Goal: Task Accomplishment & Management: Manage account settings

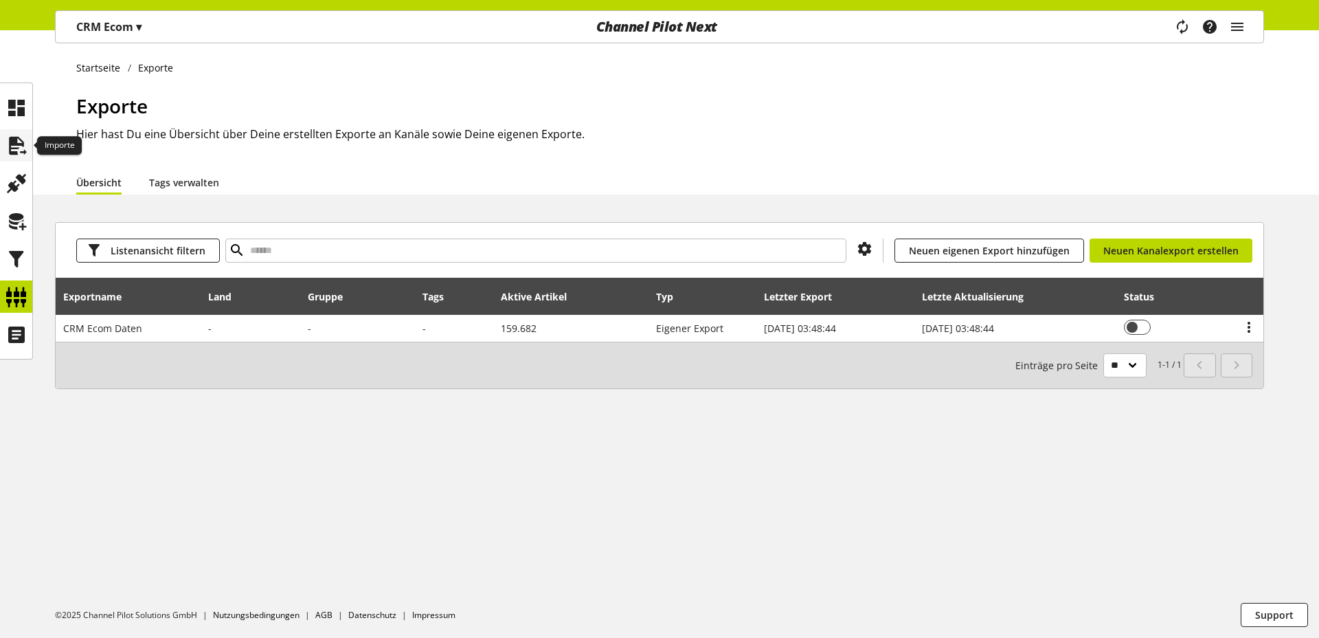
click at [17, 150] on icon at bounding box center [16, 145] width 22 height 27
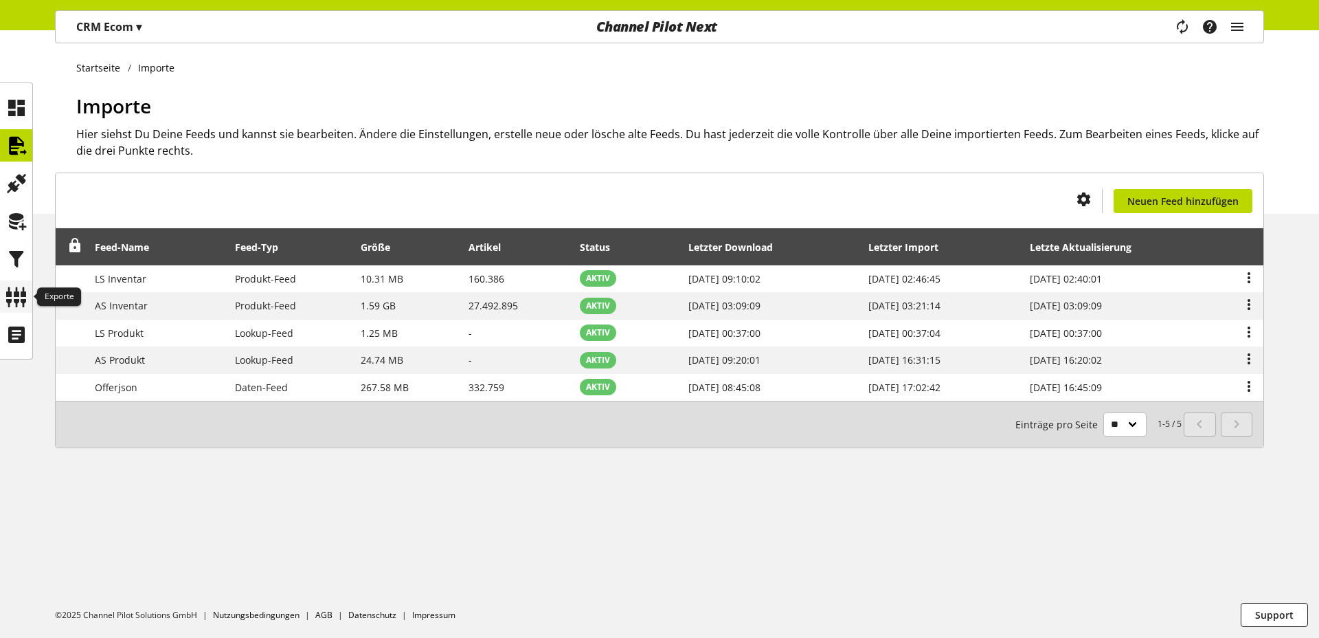
click at [28, 302] on div at bounding box center [16, 296] width 32 height 32
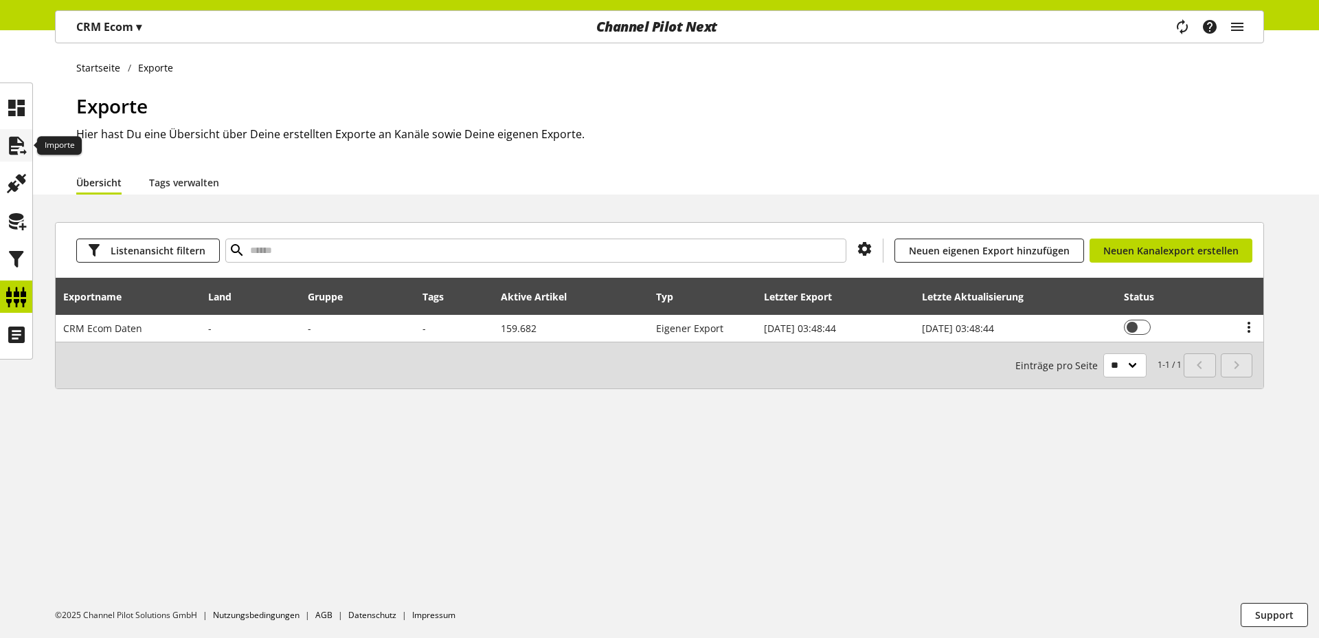
click at [6, 136] on icon at bounding box center [16, 145] width 22 height 27
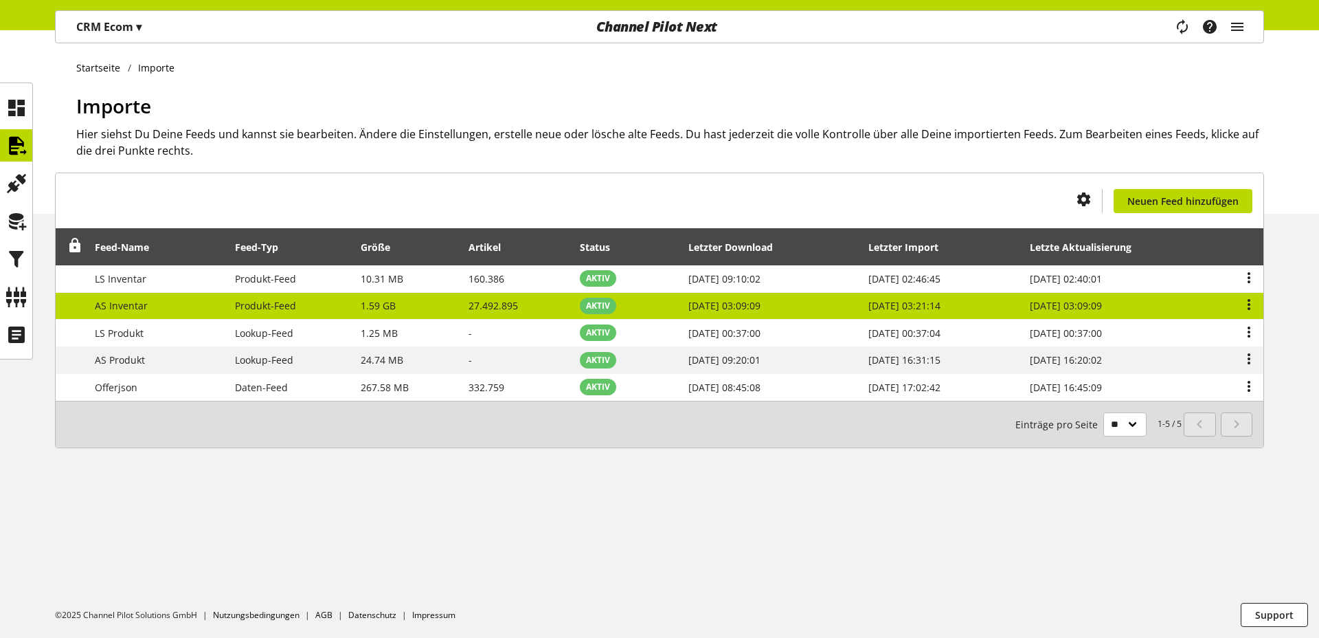
click at [146, 312] on td "AS Inventar" at bounding box center [157, 306] width 140 height 27
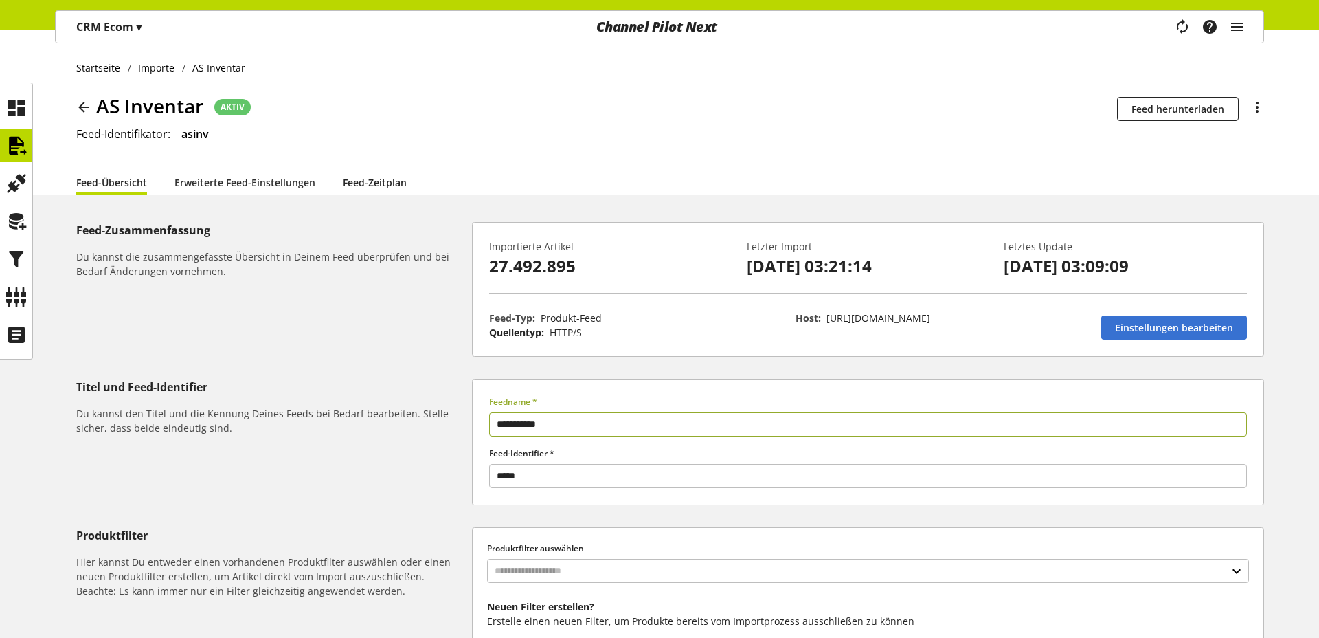
click at [343, 185] on link "Feed-Zeitplan" at bounding box center [375, 182] width 64 height 14
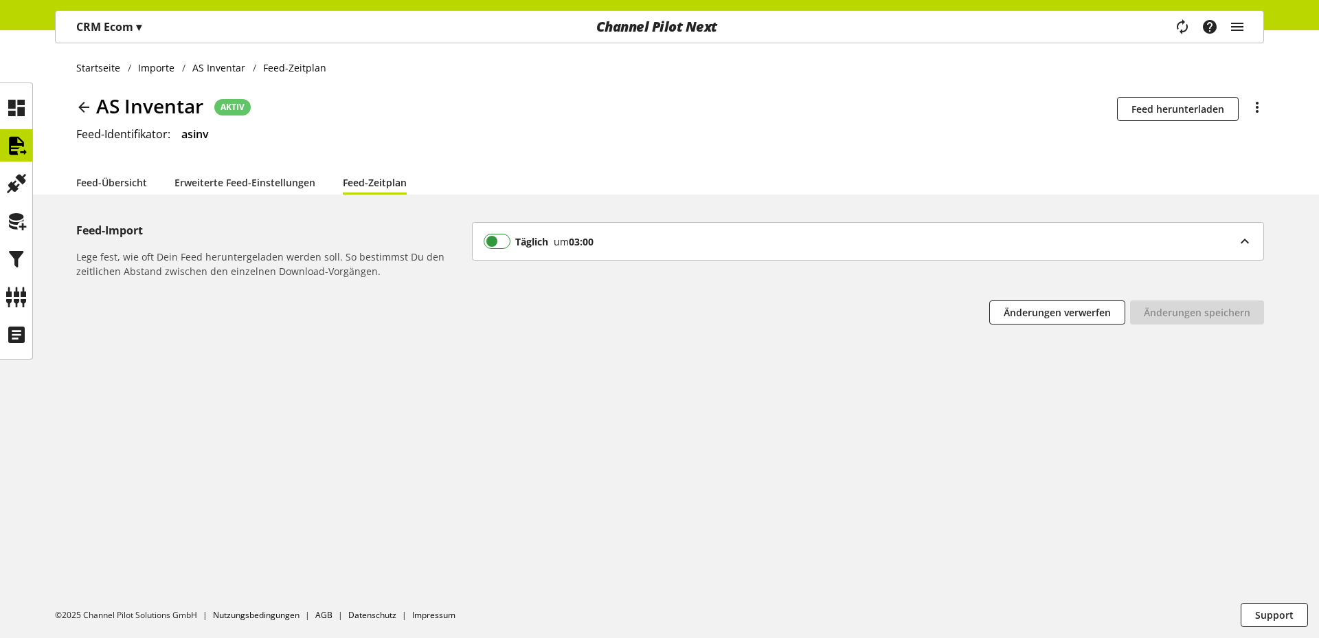
click at [503, 245] on span at bounding box center [497, 241] width 27 height 15
click at [1166, 309] on span "Änderungen speichern" at bounding box center [1197, 312] width 106 height 14
click at [82, 110] on icon at bounding box center [84, 107] width 16 height 25
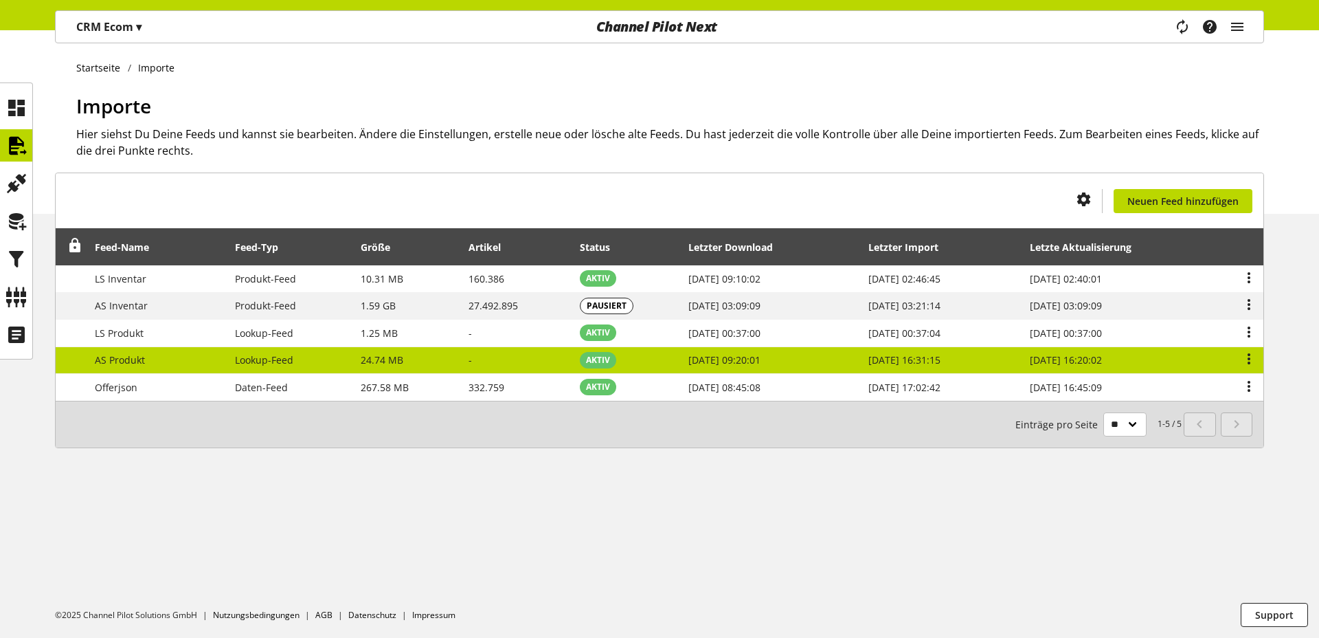
click at [155, 356] on td "AS Produkt" at bounding box center [157, 360] width 140 height 27
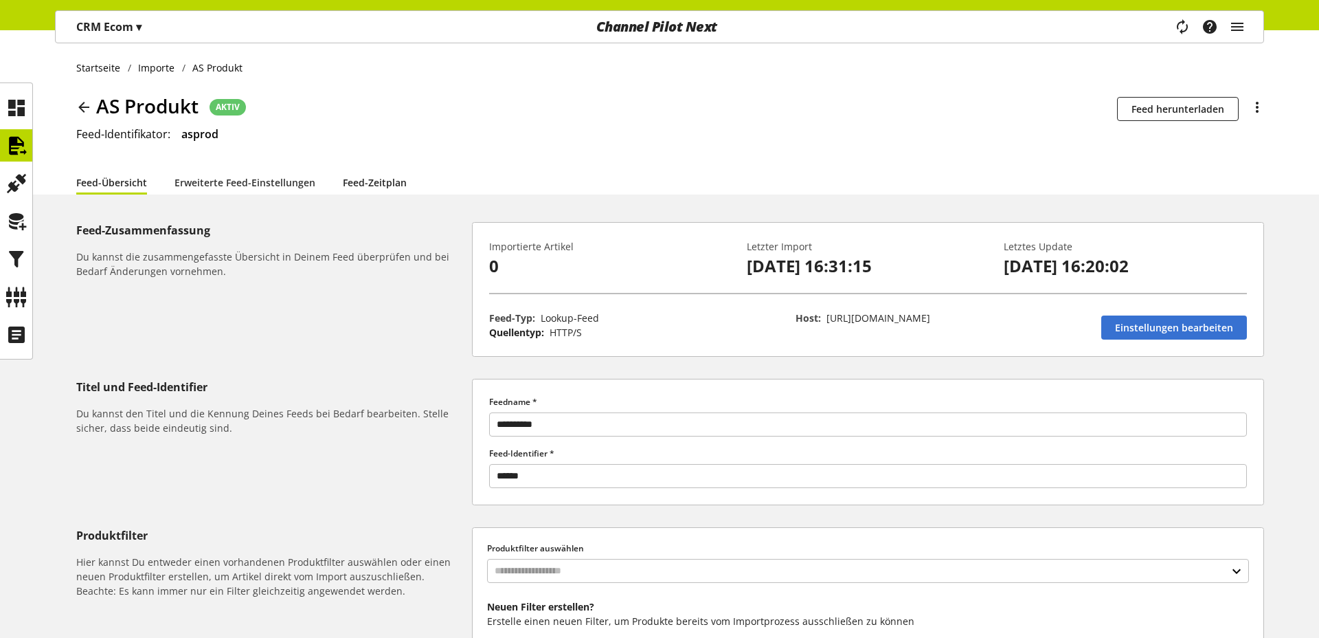
click at [388, 188] on link "Feed-Zeitplan" at bounding box center [375, 182] width 64 height 14
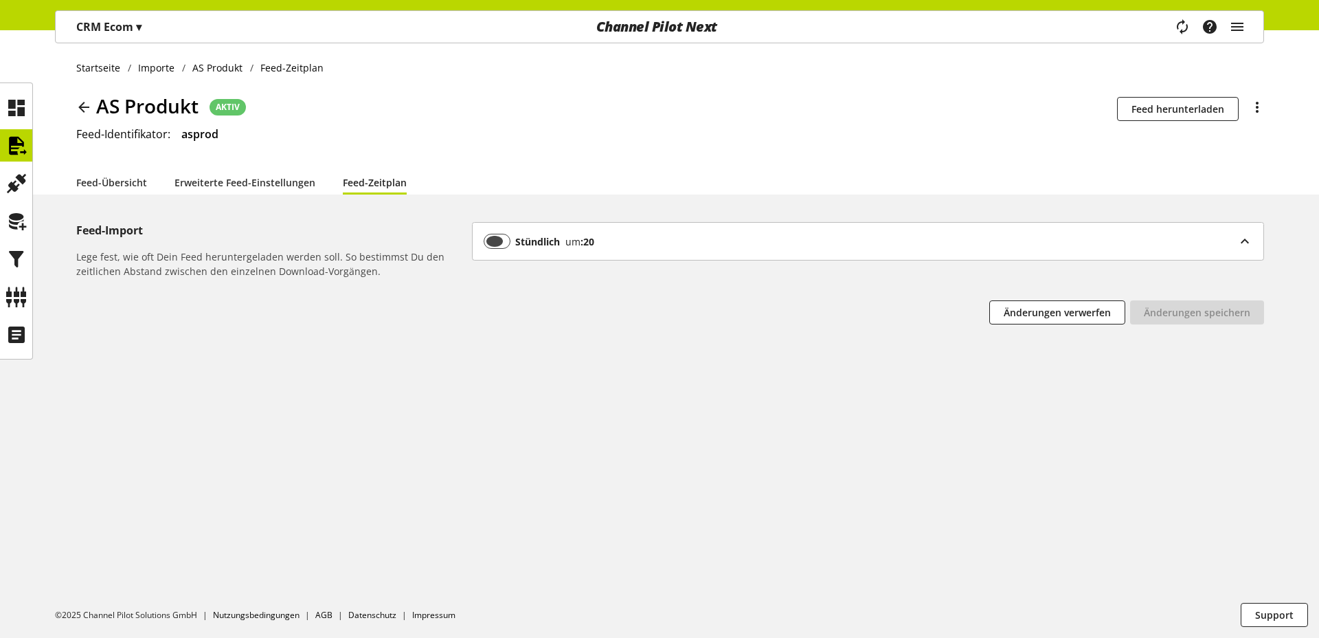
drag, startPoint x: 490, startPoint y: 241, endPoint x: 517, endPoint y: 240, distance: 26.1
click at [490, 241] on span at bounding box center [497, 241] width 27 height 15
click at [1144, 303] on button "Änderungen speichern" at bounding box center [1197, 312] width 134 height 24
click at [108, 179] on link "Feed-Übersicht" at bounding box center [111, 182] width 71 height 14
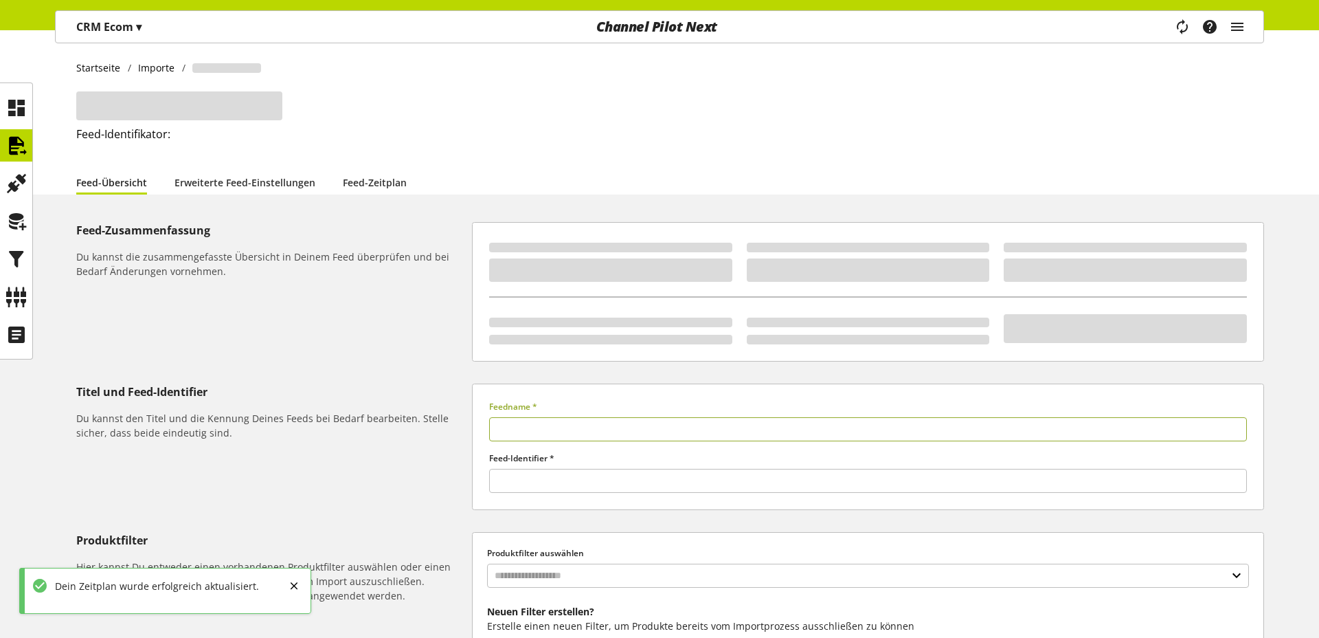
type input "**********"
type input "******"
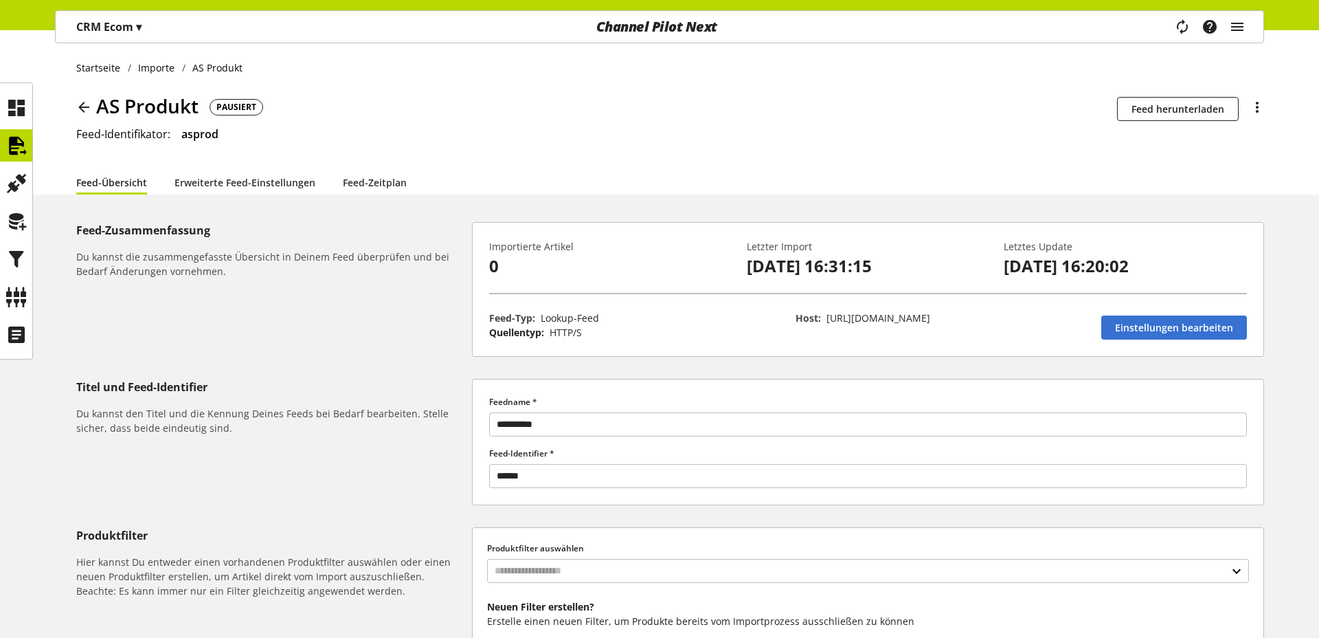
click at [78, 104] on icon at bounding box center [84, 107] width 16 height 25
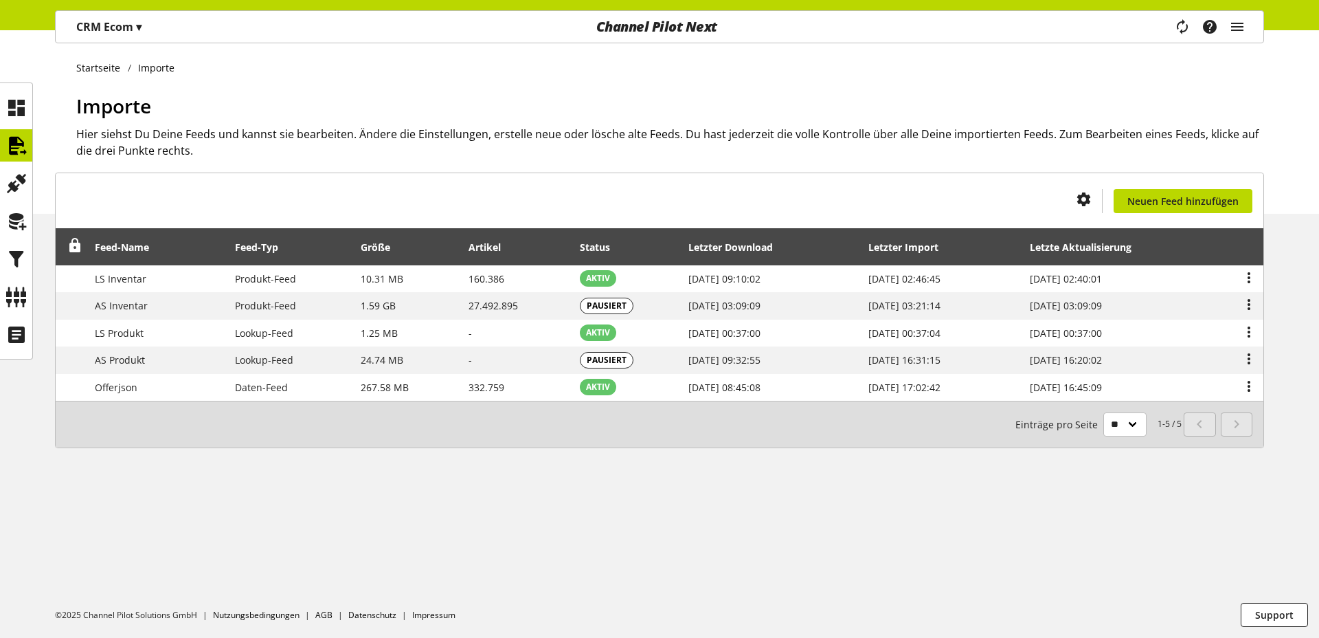
click at [288, 493] on div "Startseite Importe Importe Hier siehst Du Deine Feeds und kannst sie bearbeiten…" at bounding box center [659, 333] width 1319 height 607
click at [19, 315] on ul at bounding box center [16, 220] width 32 height 259
click at [19, 298] on icon at bounding box center [16, 296] width 22 height 27
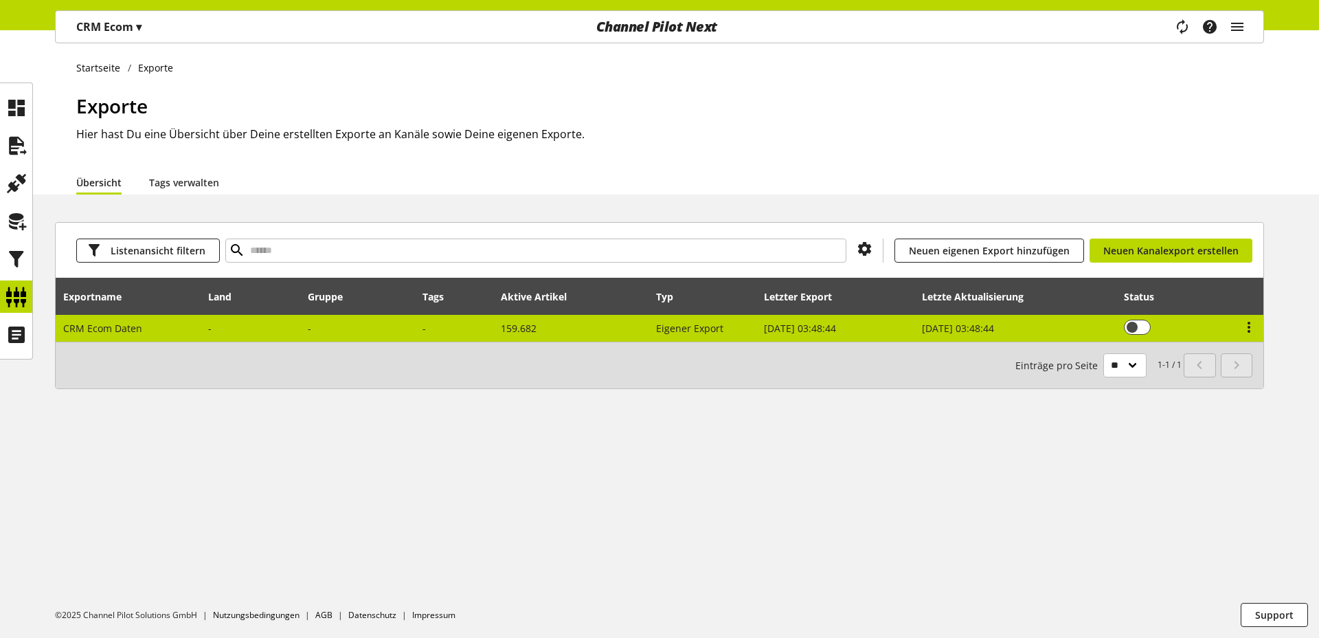
click at [299, 326] on td at bounding box center [251, 328] width 100 height 27
select select "********"
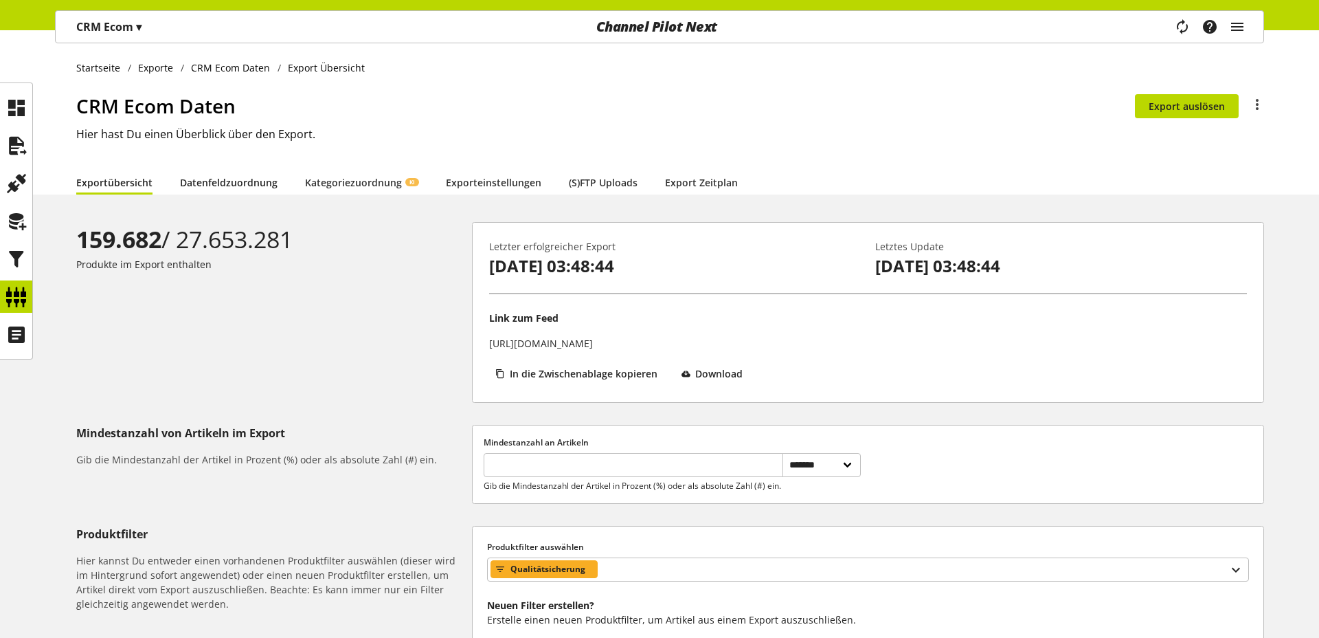
click at [203, 190] on link "Datenfeldzuordnung" at bounding box center [229, 182] width 98 height 14
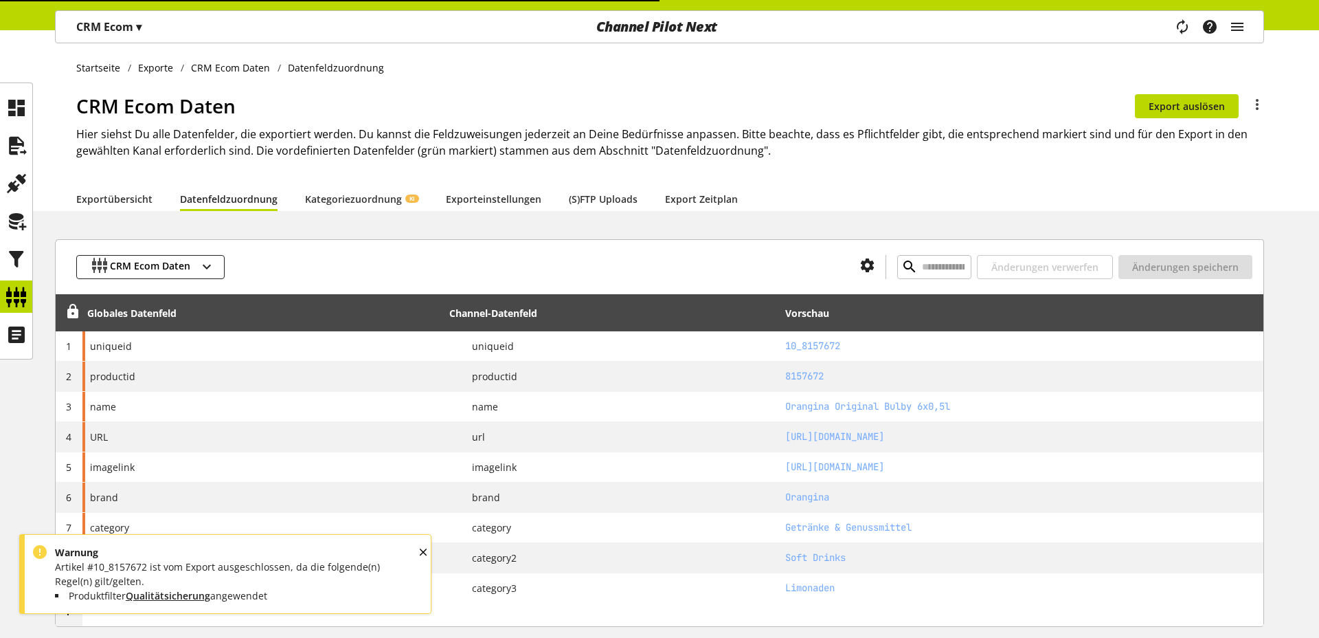
type input "**********"
click at [927, 271] on input "**********" at bounding box center [934, 267] width 74 height 24
type input "**********"
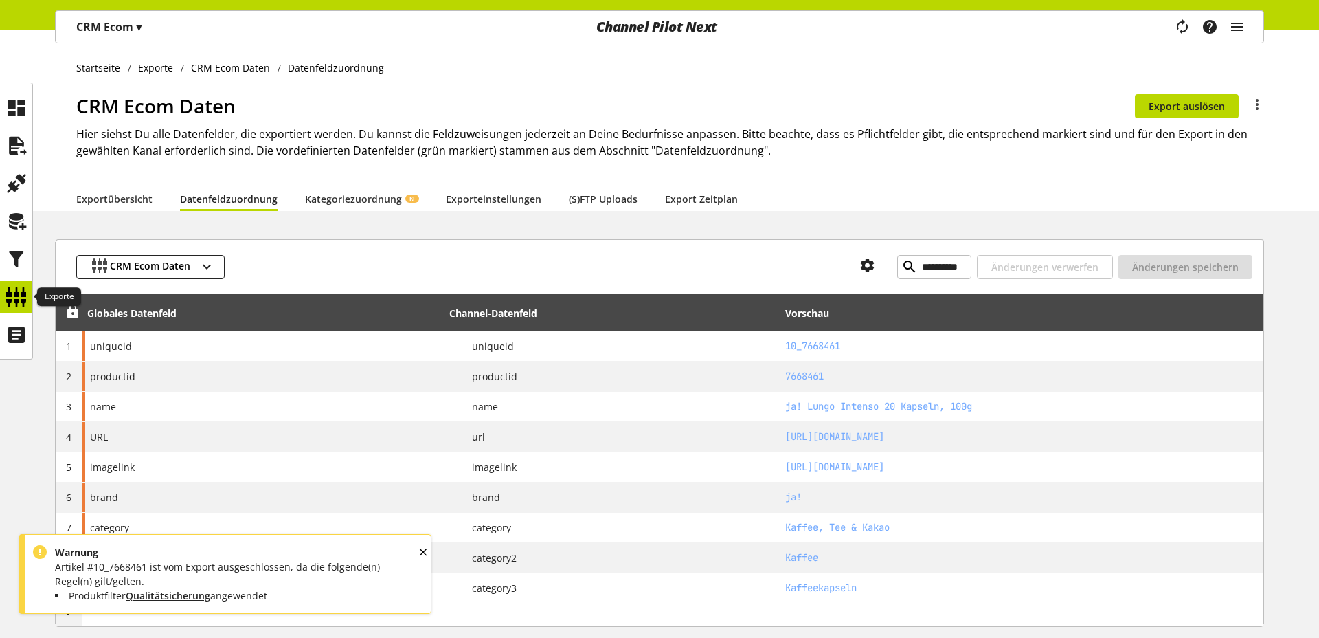
click at [27, 300] on div at bounding box center [16, 296] width 32 height 32
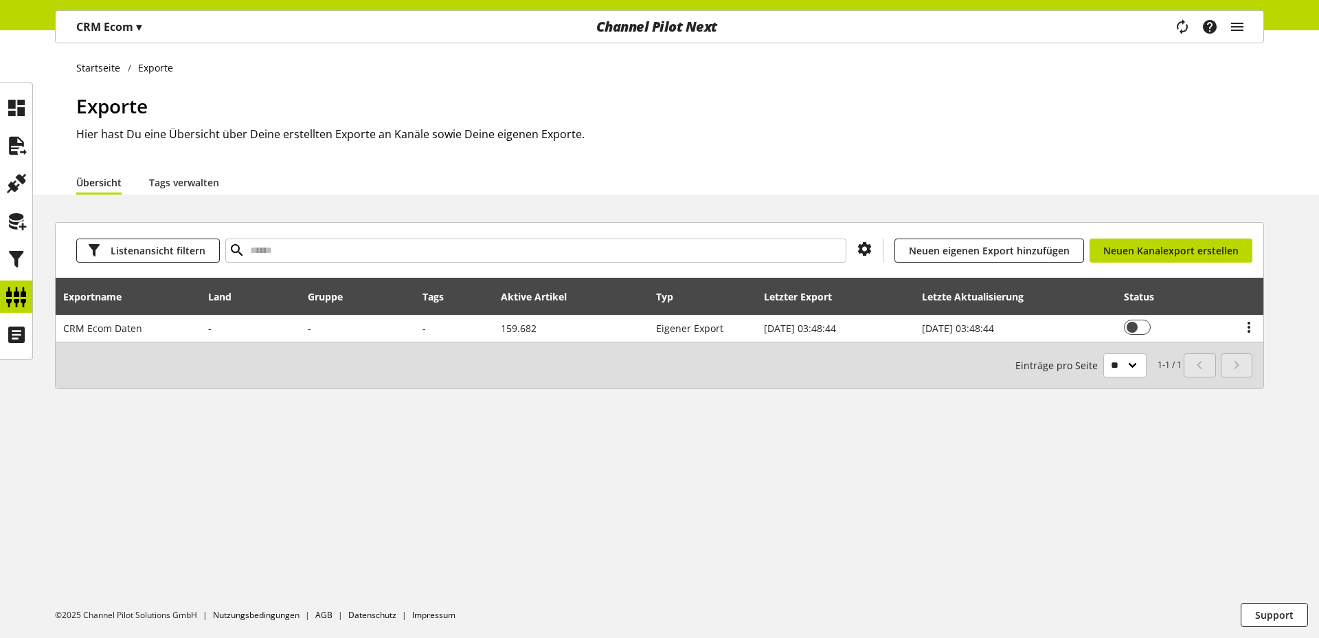
click at [311, 156] on div "Exporte Hier hast Du eine Übersicht über Deine erstellten Exporte an Kanäle sow…" at bounding box center [670, 130] width 1188 height 78
click at [277, 475] on div "Startseite Exporte Exporte Hier hast Du eine Übersicht über Deine erstellten Ex…" at bounding box center [659, 333] width 1319 height 607
click at [350, 131] on h2 "Hier hast Du eine Übersicht über Deine erstellten Exporte an Kanäle sowie Deine…" at bounding box center [670, 134] width 1188 height 16
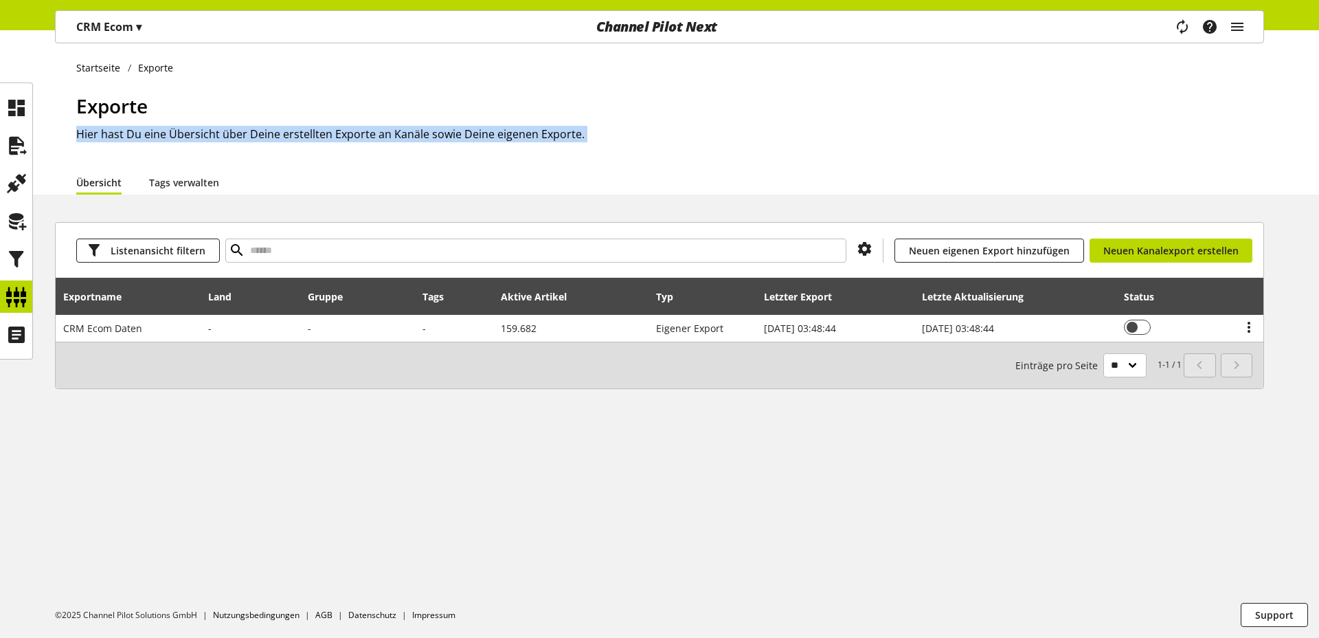
click at [350, 131] on h2 "Hier hast Du eine Übersicht über Deine erstellten Exporte an Kanäle sowie Deine…" at bounding box center [670, 134] width 1188 height 16
